Goal: Find contact information: Find contact information

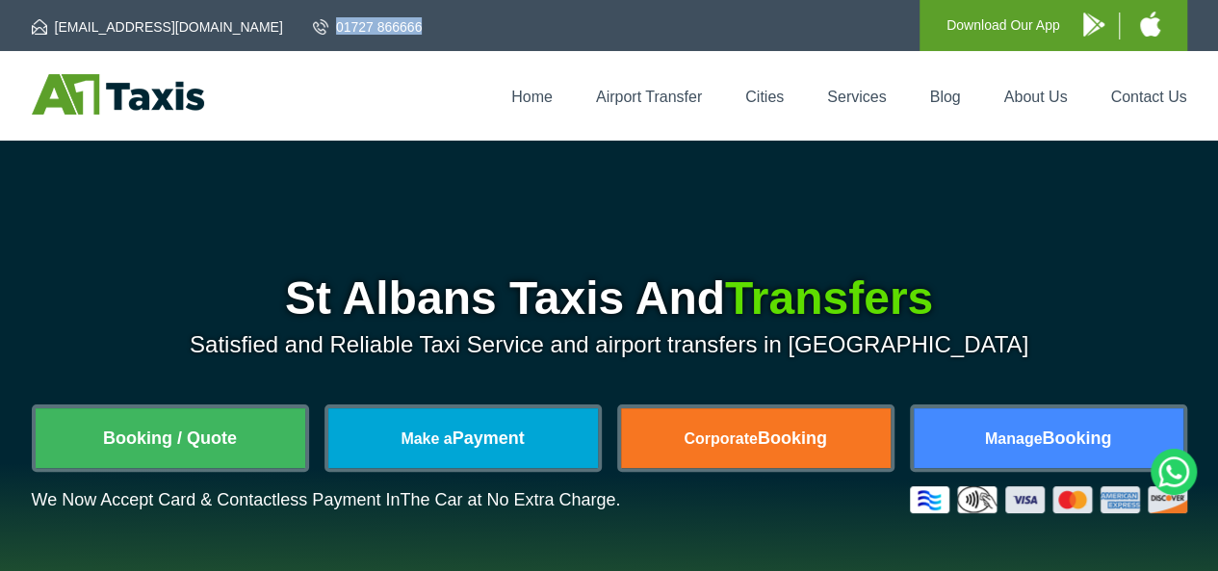
drag, startPoint x: 293, startPoint y: 18, endPoint x: 203, endPoint y: 7, distance: 90.3
click at [203, 7] on div "[EMAIL_ADDRESS][DOMAIN_NAME] 01727 866666 Download Our App" at bounding box center [609, 25] width 1155 height 51
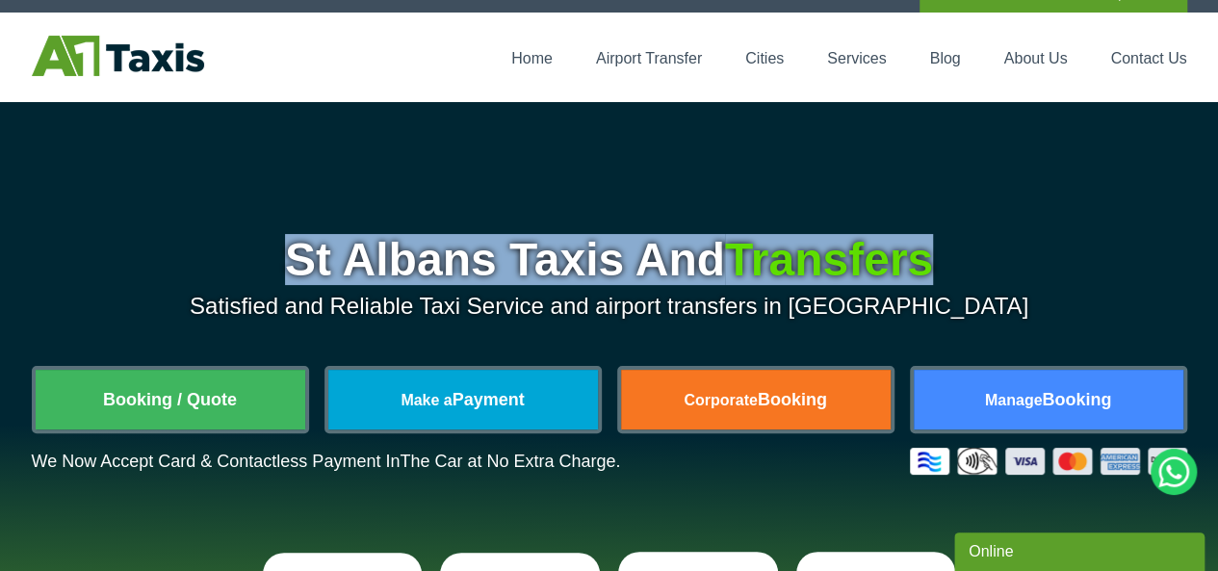
drag, startPoint x: 939, startPoint y: 256, endPoint x: 270, endPoint y: 265, distance: 670.0
click at [270, 265] on h1 "St Albans Taxis And Transfers" at bounding box center [609, 260] width 1155 height 46
copy h1 "St Albans Taxis And Transfers"
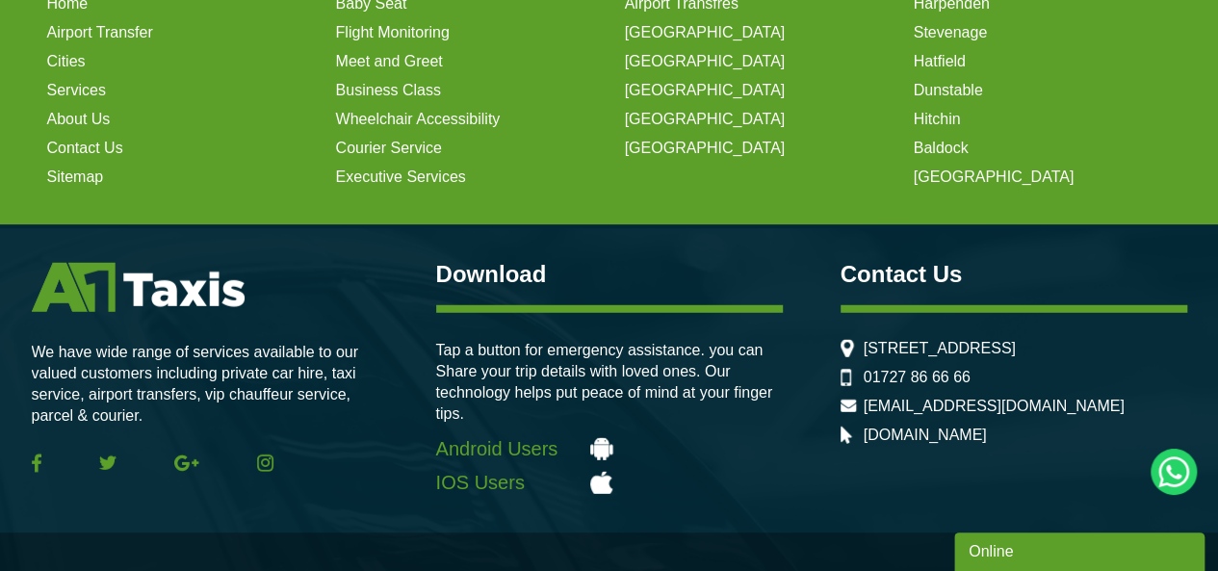
scroll to position [6185, 0]
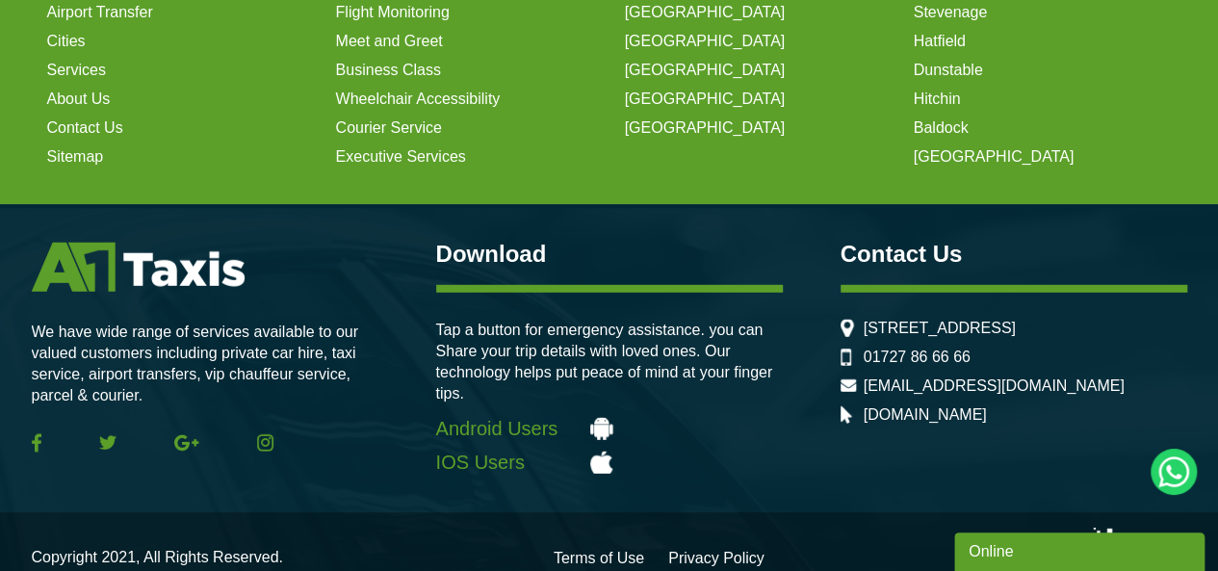
drag, startPoint x: 1172, startPoint y: 290, endPoint x: 880, endPoint y: 297, distance: 292.7
click at [880, 320] on li "[STREET_ADDRESS]" at bounding box center [1013, 328] width 347 height 17
drag, startPoint x: 846, startPoint y: 272, endPoint x: 868, endPoint y: 288, distance: 27.0
click at [868, 288] on div "Contact Us 156b London Rd, St Albans AL1 1PQ, United Kingdom 01727 86 66 66 adm…" at bounding box center [1013, 333] width 347 height 181
click at [855, 269] on div "Contact Us 156b London Rd, St Albans AL1 1PQ, United Kingdom 01727 86 66 66 adm…" at bounding box center [1013, 333] width 347 height 181
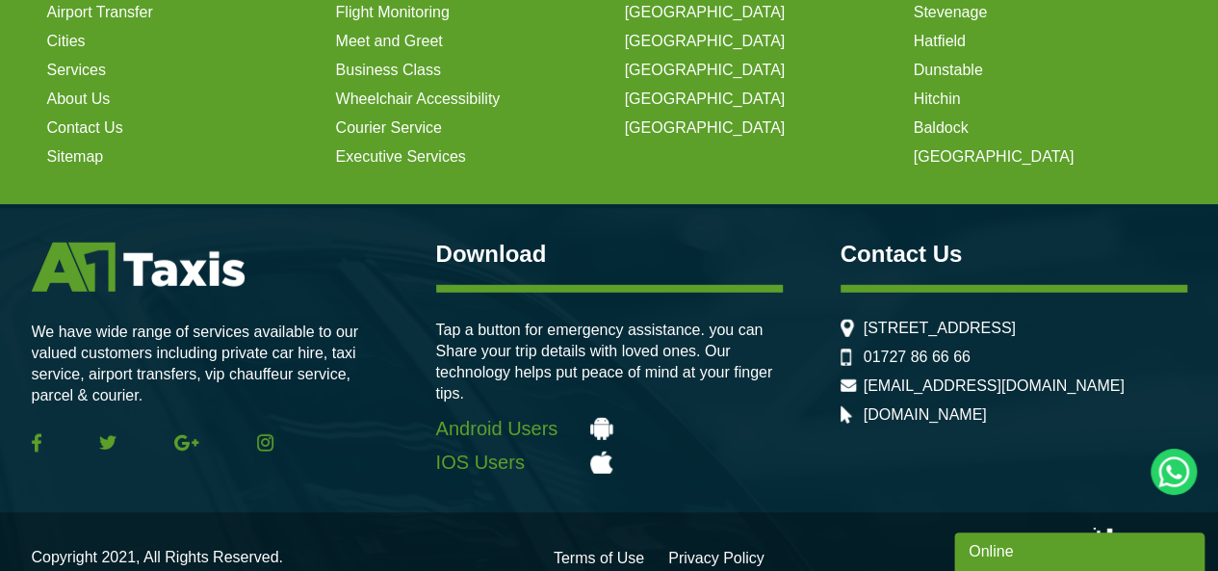
drag, startPoint x: 855, startPoint y: 269, endPoint x: 924, endPoint y: 323, distance: 88.4
click at [924, 323] on div "Contact Us 156b London Rd, St Albans AL1 1PQ, United Kingdom 01727 86 66 66 adm…" at bounding box center [1013, 333] width 347 height 181
copy li "[STREET_ADDRESS]"
click at [893, 320] on li "[STREET_ADDRESS]" at bounding box center [1013, 328] width 347 height 17
drag, startPoint x: 861, startPoint y: 285, endPoint x: 923, endPoint y: 321, distance: 71.6
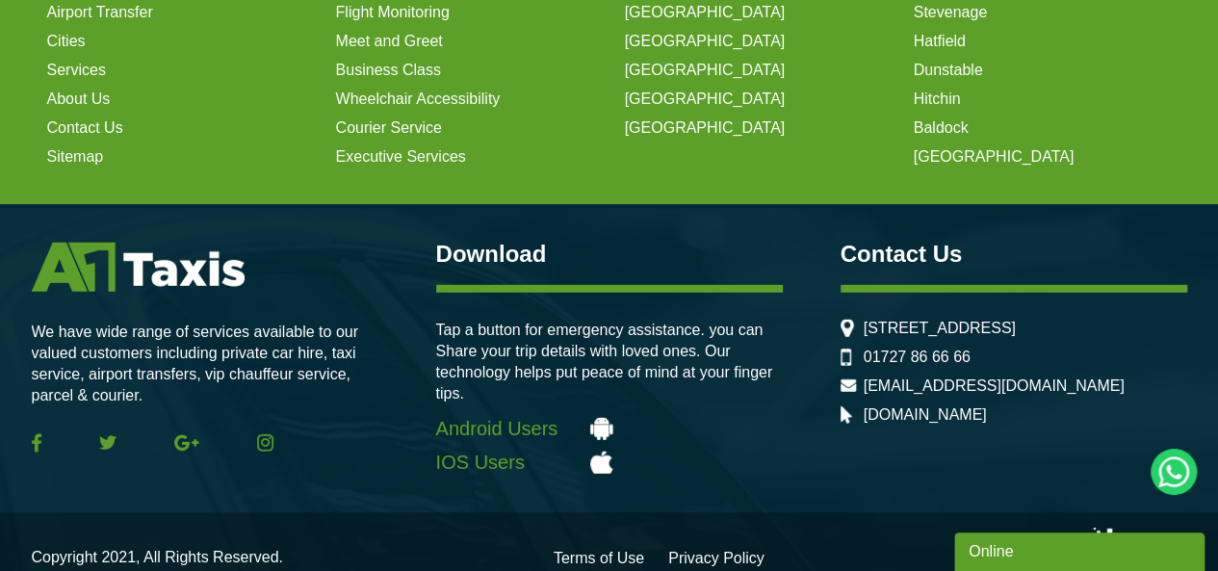
click at [923, 321] on div "Contact Us 156b London Rd, St Albans AL1 1PQ, United Kingdom 01727 86 66 66 adm…" at bounding box center [1013, 333] width 347 height 181
copy li "[STREET_ADDRESS]"
click at [865, 320] on li "[STREET_ADDRESS]" at bounding box center [1013, 328] width 347 height 17
drag, startPoint x: 856, startPoint y: 287, endPoint x: 928, endPoint y: 325, distance: 81.8
click at [928, 325] on div "Contact Us 156b London Rd, St Albans AL1 1PQ, United Kingdom 01727 86 66 66 adm…" at bounding box center [1013, 333] width 347 height 181
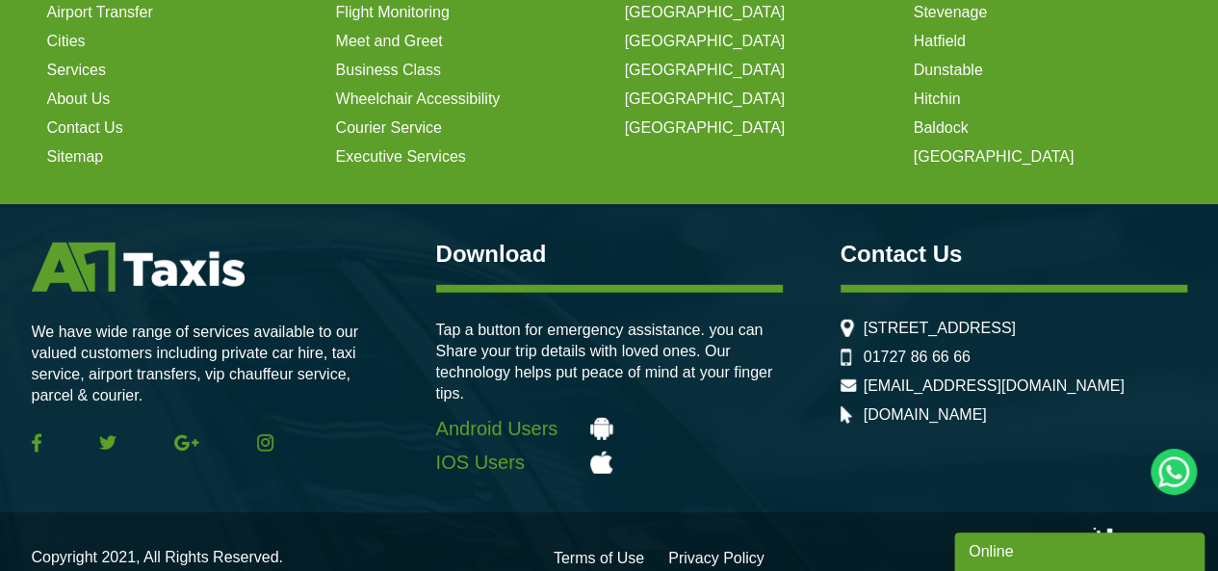
copy ul "[STREET_ADDRESS]"
drag, startPoint x: 974, startPoint y: 345, endPoint x: 860, endPoint y: 342, distance: 114.6
click at [860, 348] on li "01727 86 66 66" at bounding box center [1013, 356] width 347 height 17
copy link "01727 86 66 66"
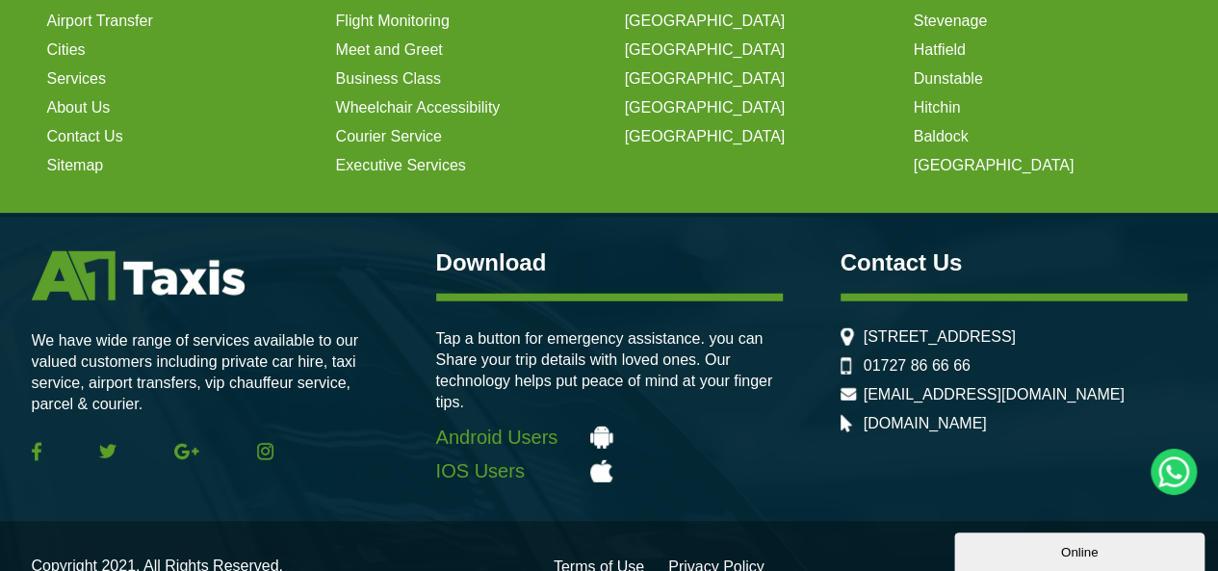
scroll to position [6185, 0]
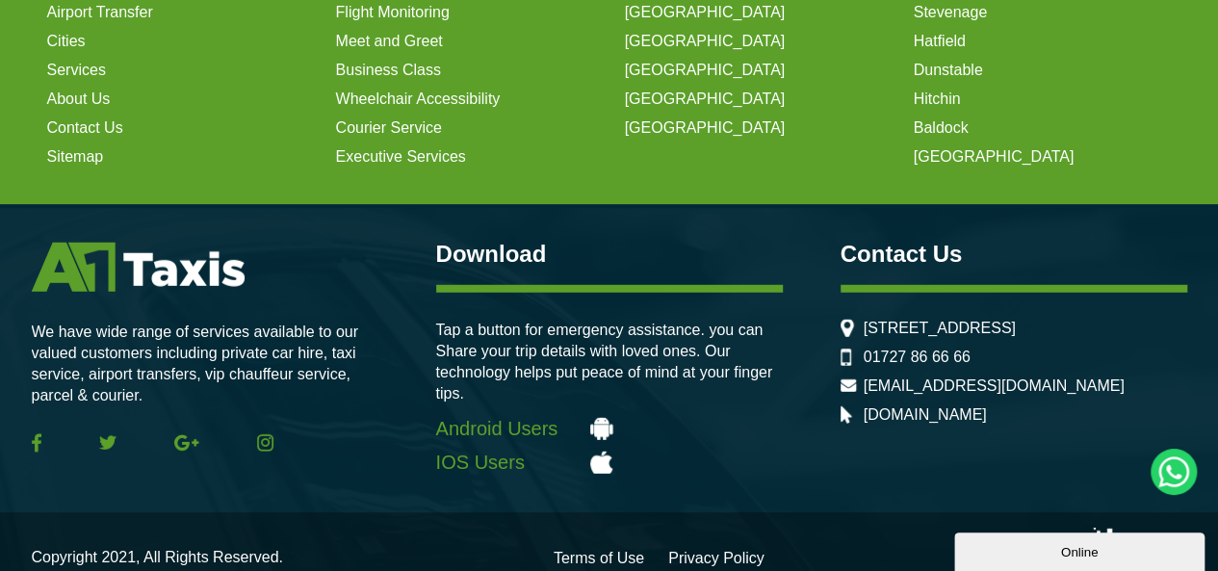
drag, startPoint x: 984, startPoint y: 405, endPoint x: 859, endPoint y: 398, distance: 125.3
click at [859, 406] on li "[DOMAIN_NAME]" at bounding box center [1013, 414] width 347 height 17
copy link "[DOMAIN_NAME]"
drag, startPoint x: 862, startPoint y: 286, endPoint x: 969, endPoint y: 317, distance: 111.2
click at [969, 317] on div "Contact Us 156b London Rd, St Albans AL1 1PQ, United Kingdom 01727 86 66 66 adm…" at bounding box center [1013, 333] width 347 height 181
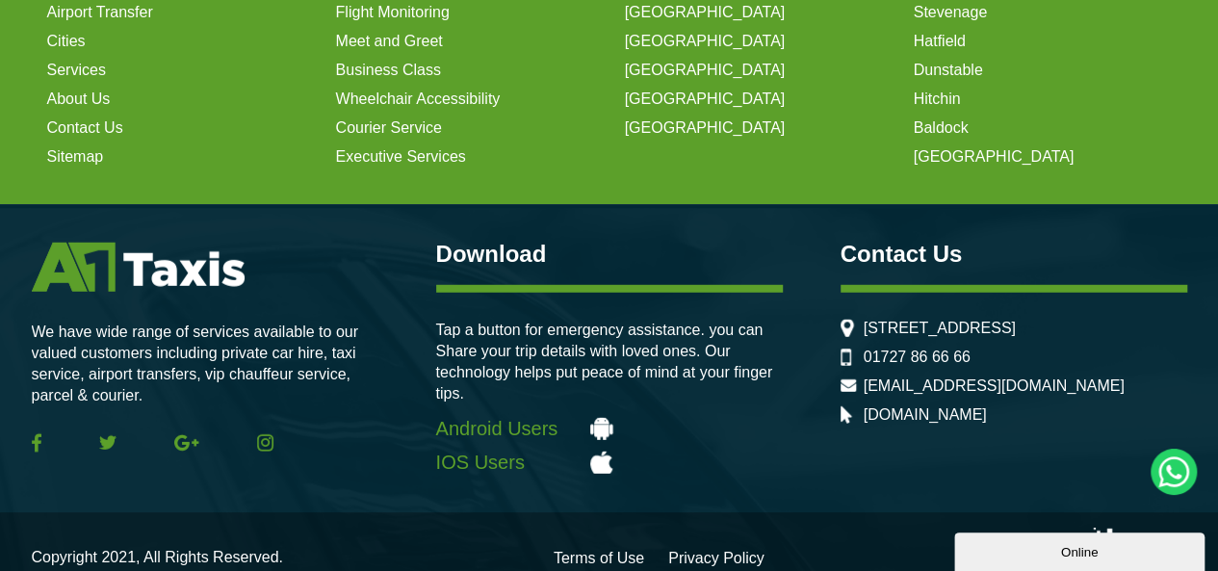
copy li "[STREET_ADDRESS]"
click at [904, 272] on div "Contact Us 156b London Rd, St Albans AL1 1PQ, United Kingdom 01727 86 66 66 adm…" at bounding box center [1013, 333] width 347 height 181
drag, startPoint x: 863, startPoint y: 295, endPoint x: 949, endPoint y: 330, distance: 92.8
click at [949, 330] on ul "156b London Rd, St Albans AL1 1PQ, United Kingdom 01727 86 66 66 admin@a1taxis.…" at bounding box center [1013, 372] width 347 height 104
copy ul "[STREET_ADDRESS]"
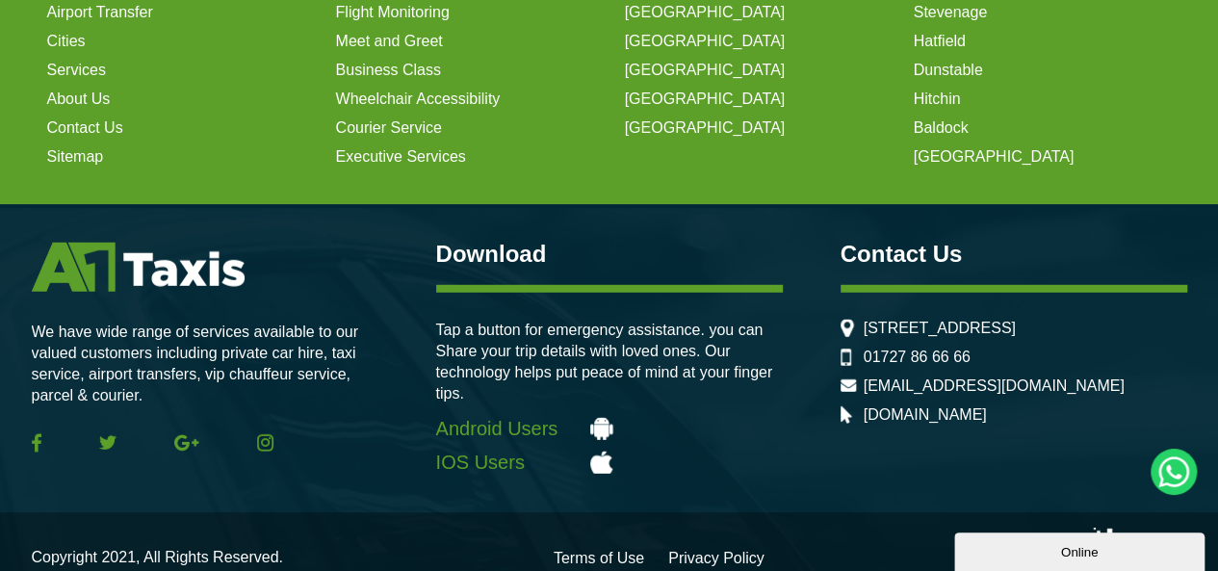
click at [880, 287] on div "Contact Us 156b London Rd, St Albans AL1 1PQ, United Kingdom 01727 86 66 66 adm…" at bounding box center [1013, 333] width 347 height 181
click at [835, 269] on div "We have wide range of services available to our valued customers including priv…" at bounding box center [609, 358] width 1155 height 308
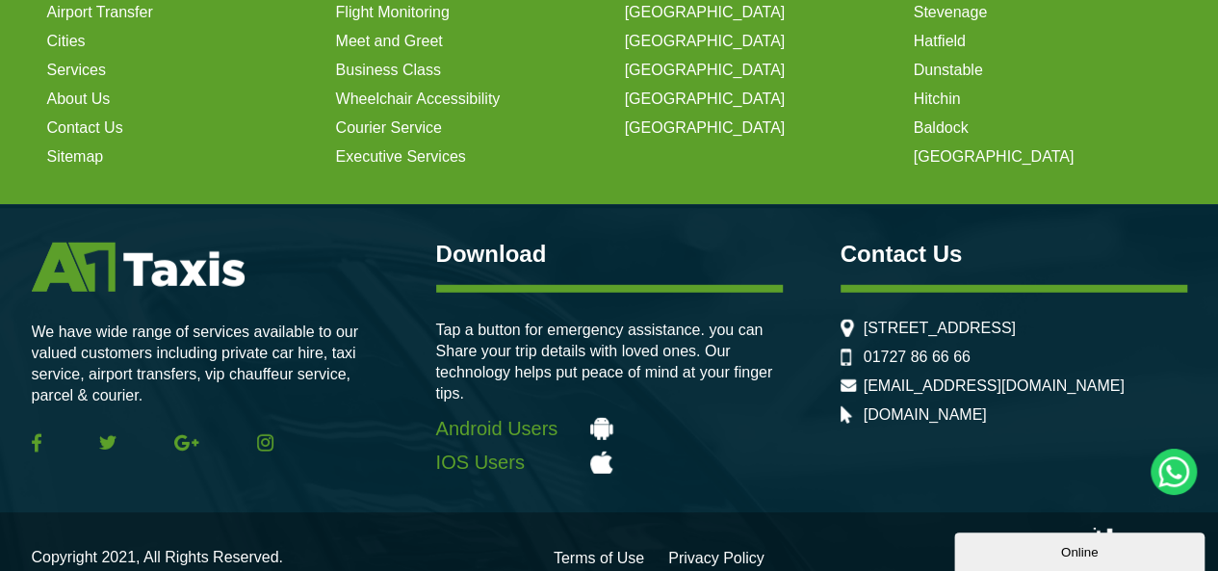
drag, startPoint x: 861, startPoint y: 278, endPoint x: 945, endPoint y: 314, distance: 91.0
click at [945, 314] on div "Contact Us 156b London Rd, St Albans AL1 1PQ, United Kingdom 01727 86 66 66 adm…" at bounding box center [1013, 333] width 347 height 181
copy li "[STREET_ADDRESS]"
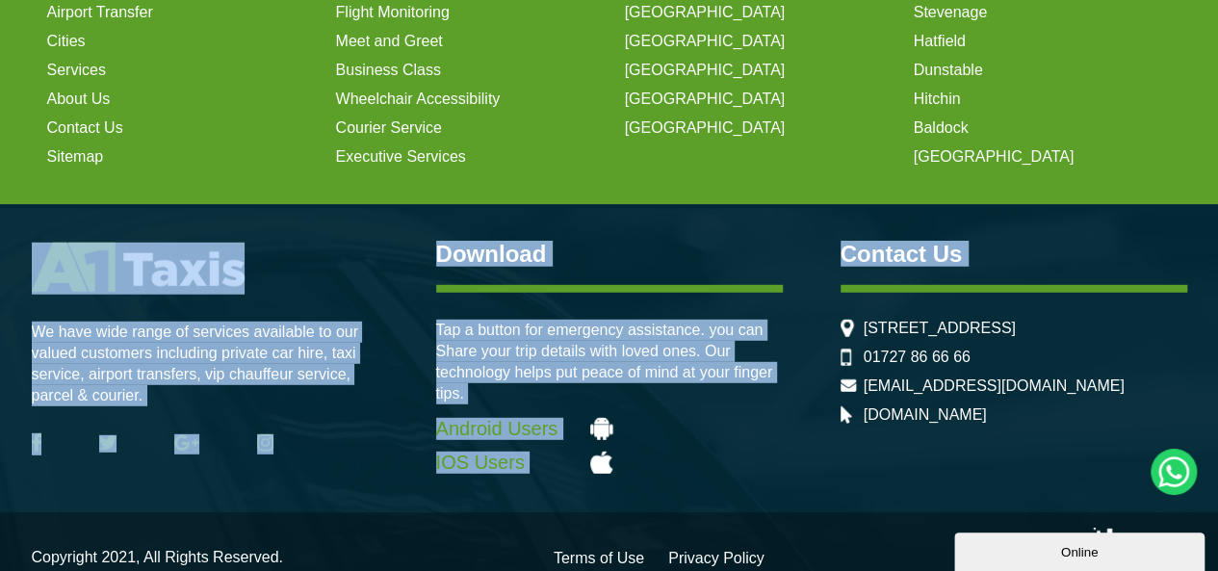
drag, startPoint x: 820, startPoint y: 259, endPoint x: 857, endPoint y: 290, distance: 47.8
click at [857, 290] on div "We have wide range of services available to our valued customers including priv…" at bounding box center [609, 358] width 1155 height 308
click at [857, 320] on li "[STREET_ADDRESS]" at bounding box center [1013, 328] width 347 height 17
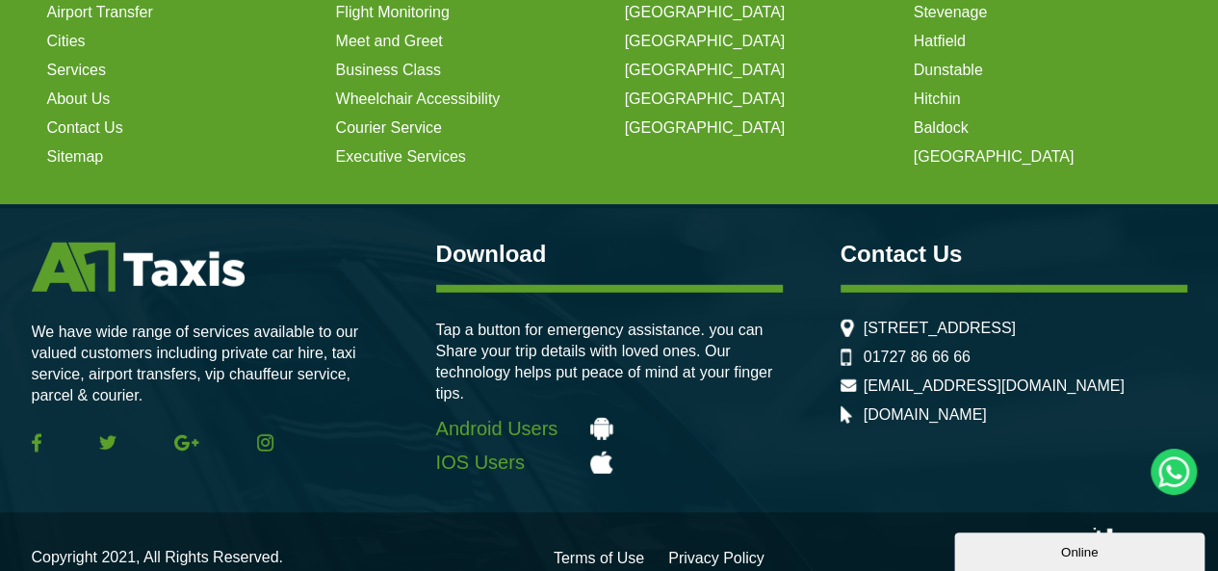
drag, startPoint x: 864, startPoint y: 287, endPoint x: 923, endPoint y: 334, distance: 75.3
click at [923, 334] on div "Contact Us 156b London Rd, St Albans AL1 1PQ, United Kingdom 01727 86 66 66 adm…" at bounding box center [1013, 333] width 347 height 181
copy ul "[STREET_ADDRESS]"
